Goal: Information Seeking & Learning: Find specific fact

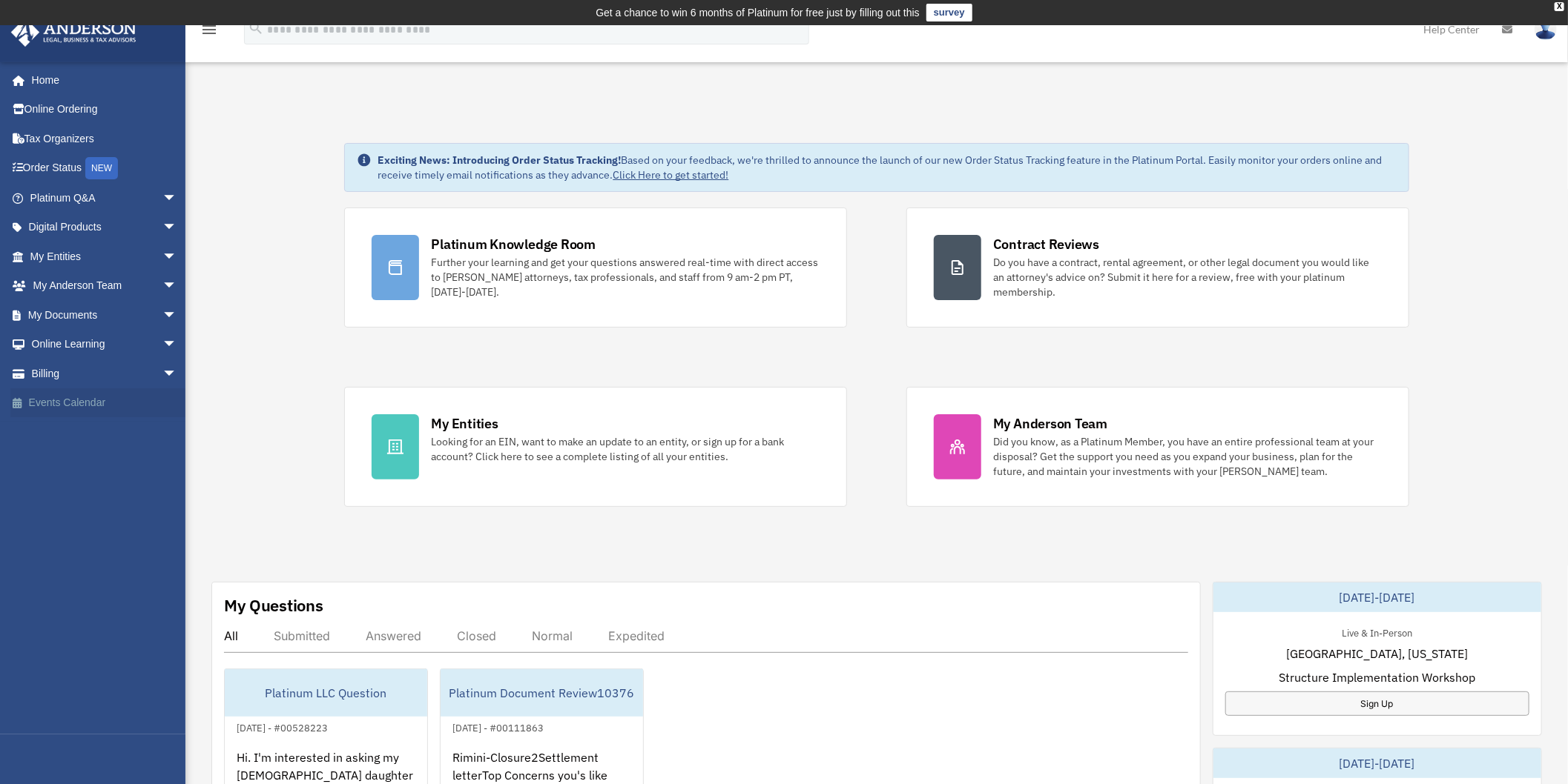
click at [83, 398] on link "Events Calendar" at bounding box center [105, 402] width 189 height 29
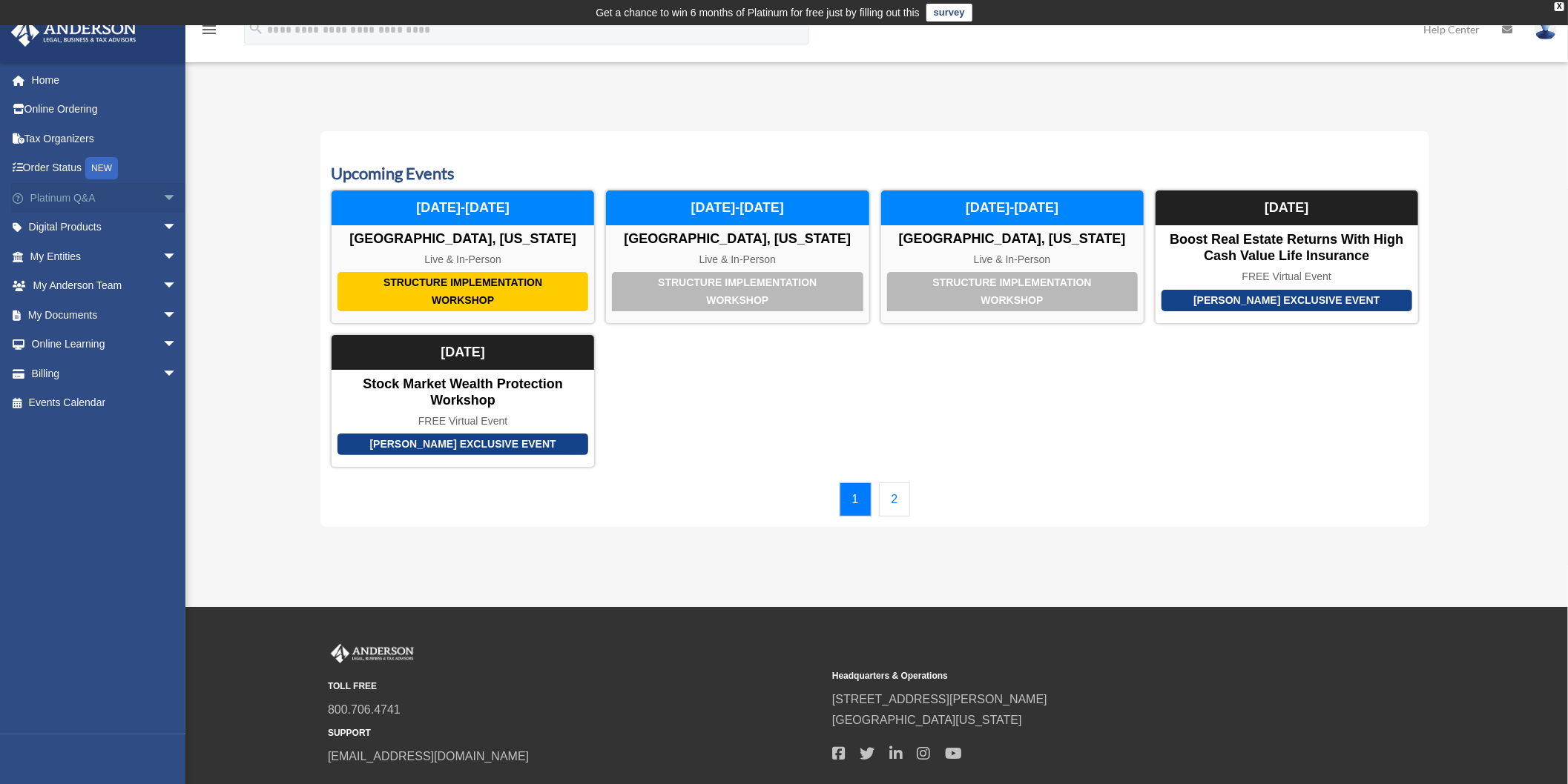
click at [102, 203] on link "Platinum Q&A arrow_drop_down" at bounding box center [105, 197] width 189 height 29
click at [98, 223] on link "Digital Products arrow_drop_down" at bounding box center [105, 227] width 189 height 29
click at [162, 225] on span "arrow_drop_down" at bounding box center [176, 228] width 29 height 30
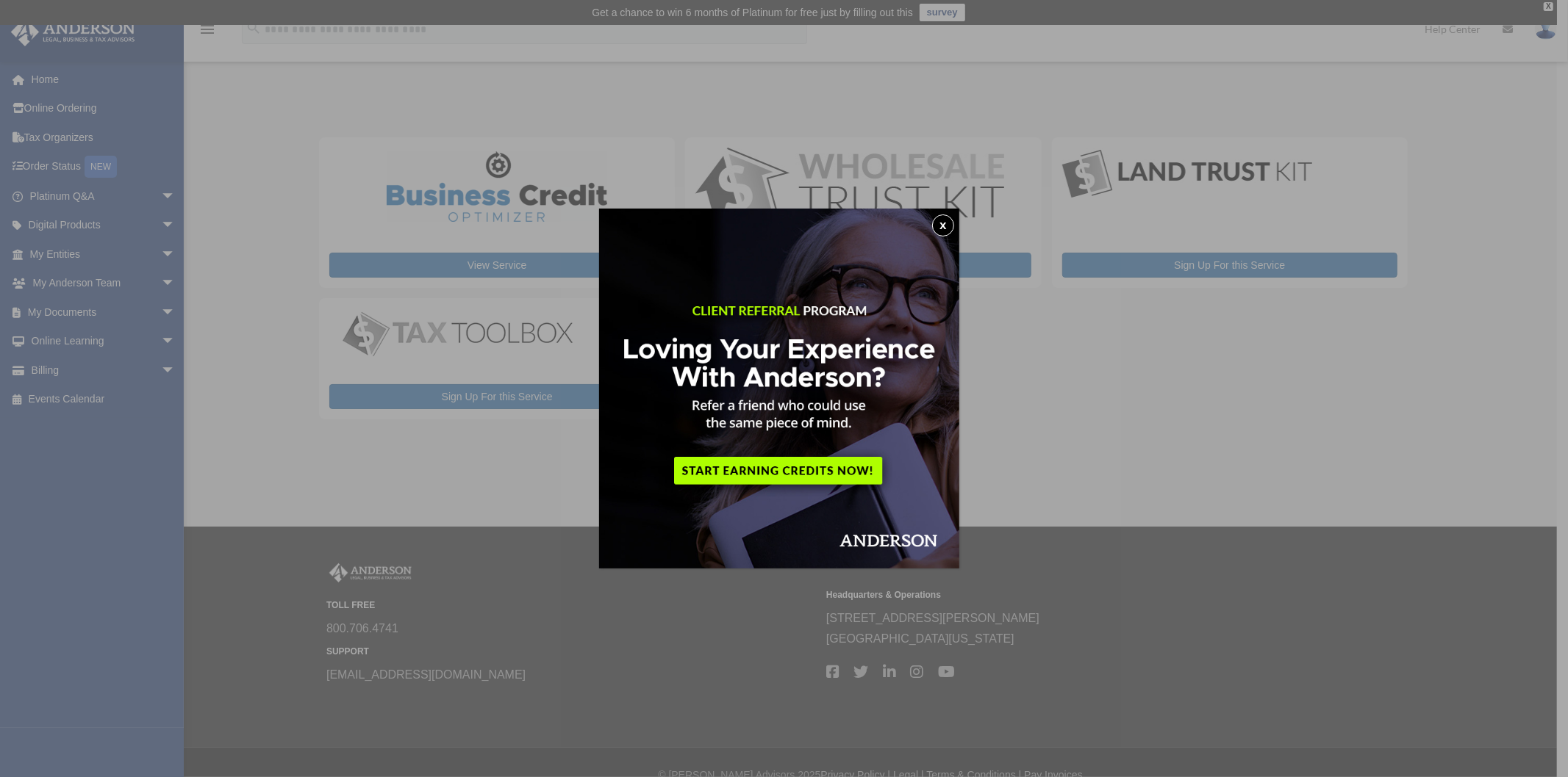
click at [944, 226] on button "x" at bounding box center [943, 225] width 22 height 22
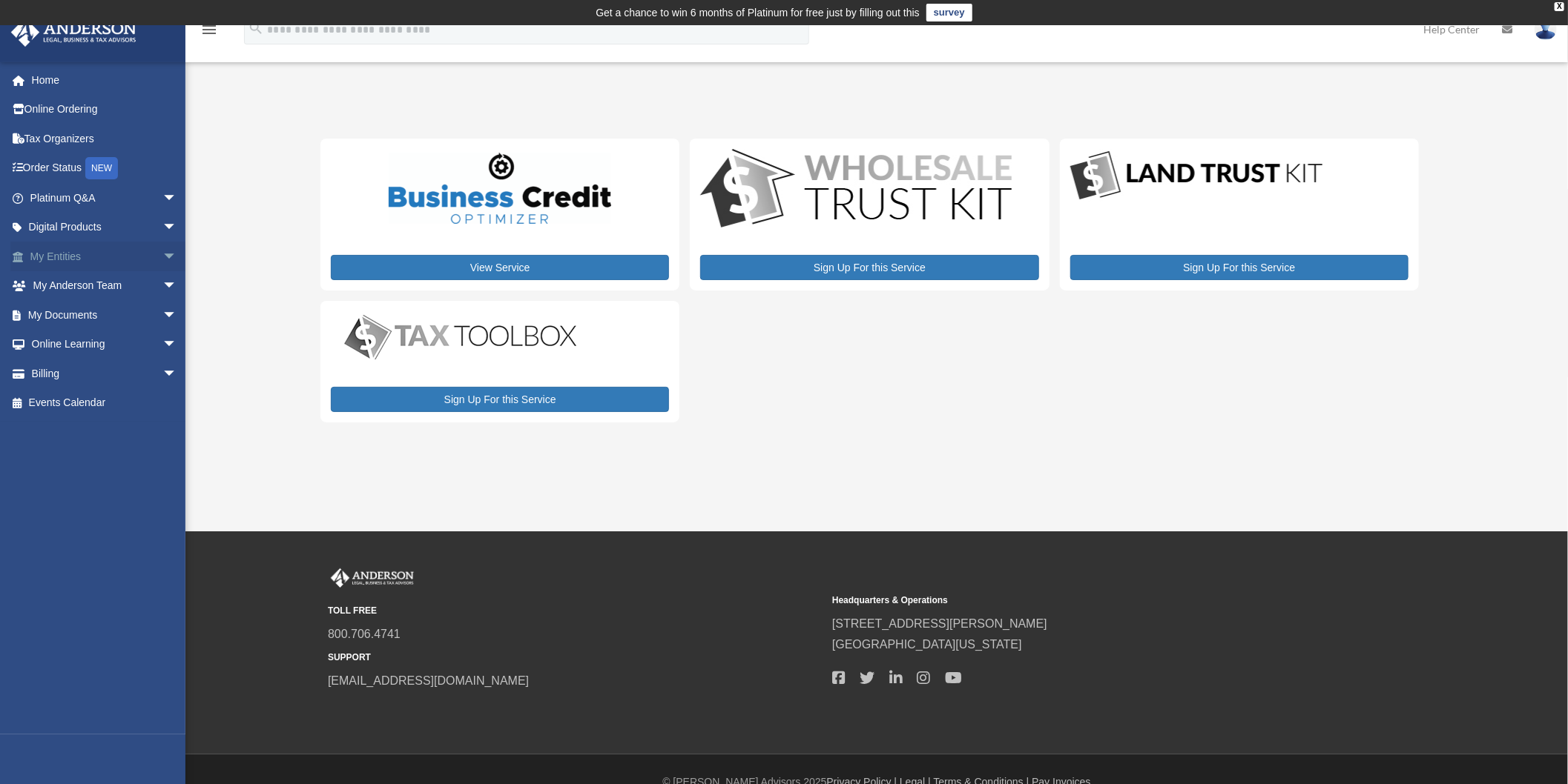
click at [162, 248] on span "arrow_drop_down" at bounding box center [176, 257] width 29 height 30
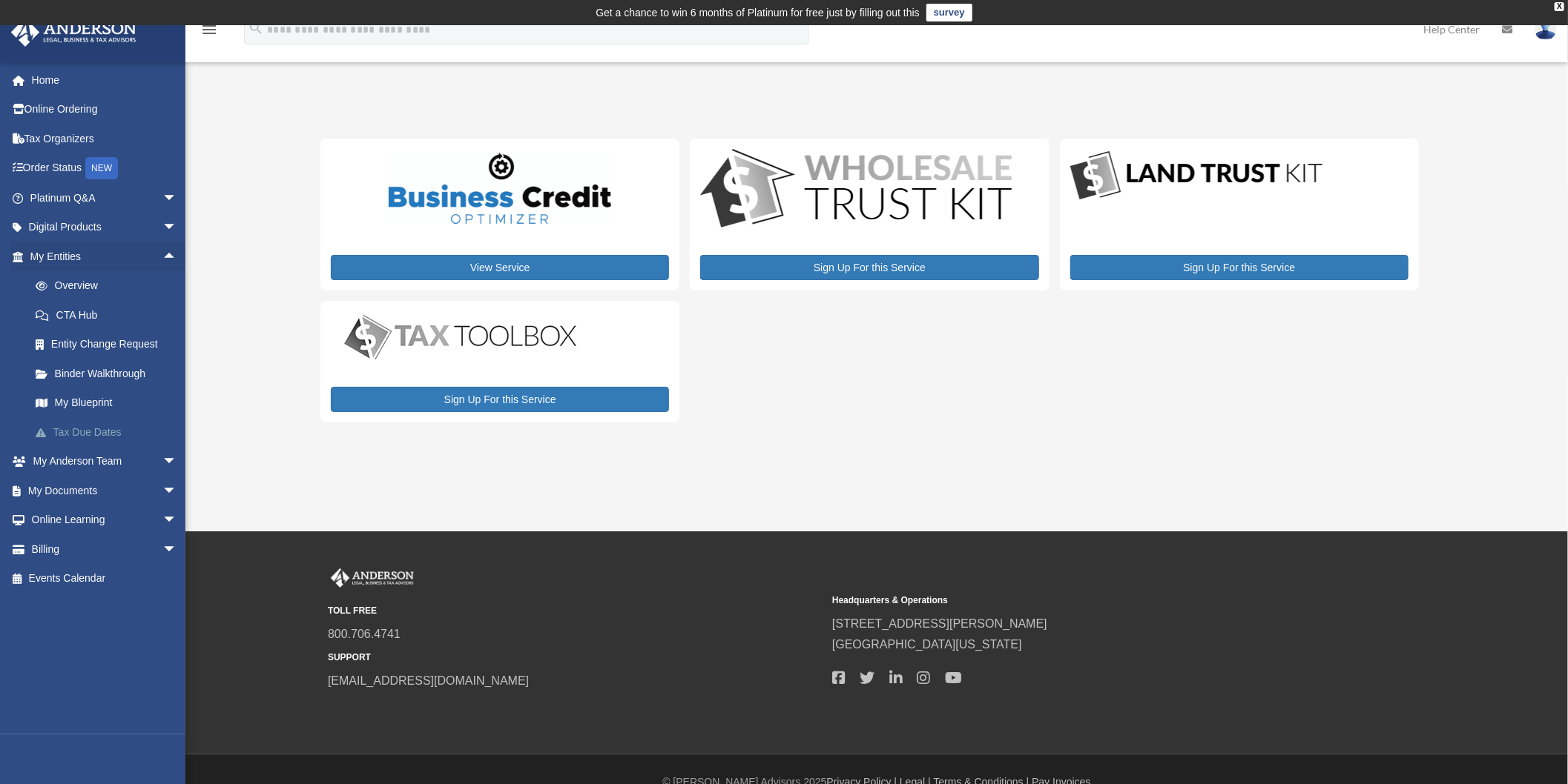
click at [89, 429] on link "Tax Due Dates" at bounding box center [110, 432] width 179 height 29
